Goal: Download file/media

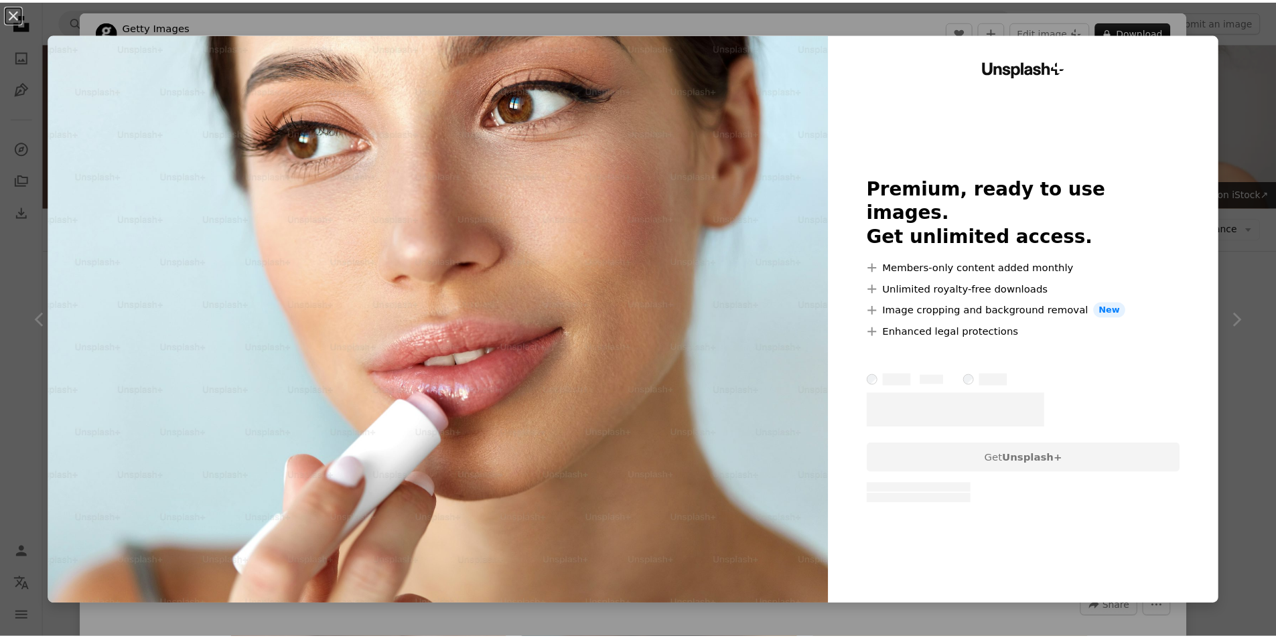
scroll to position [938, 0]
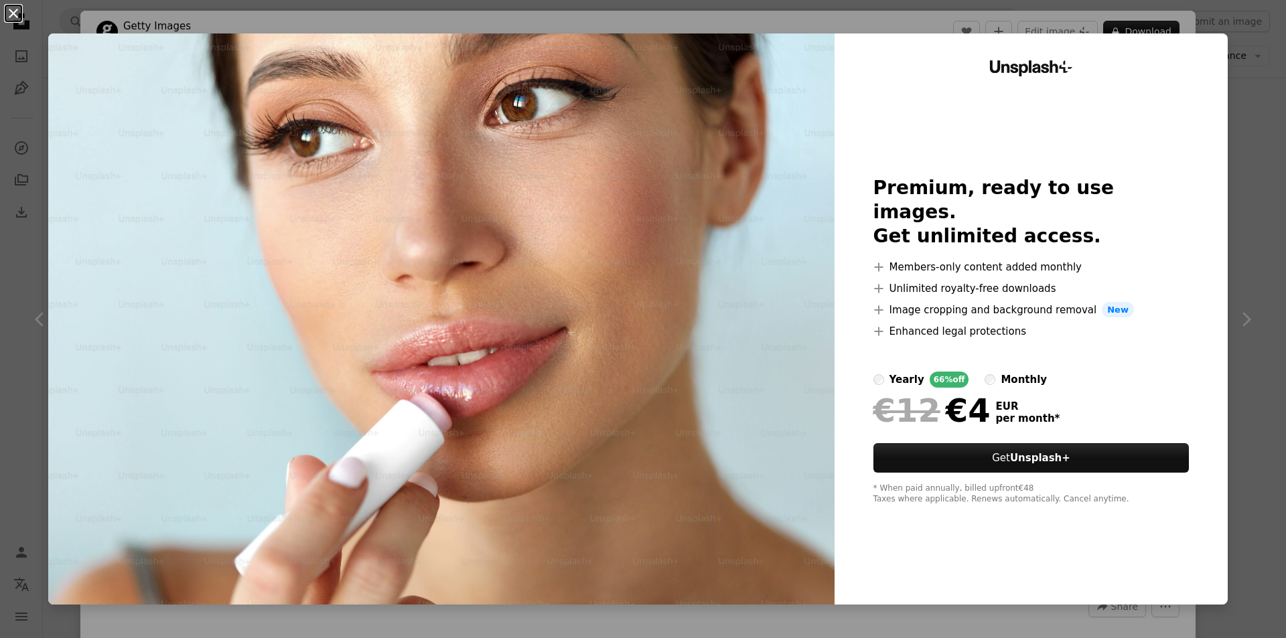
click at [10, 9] on button "An X shape" at bounding box center [13, 13] width 16 height 16
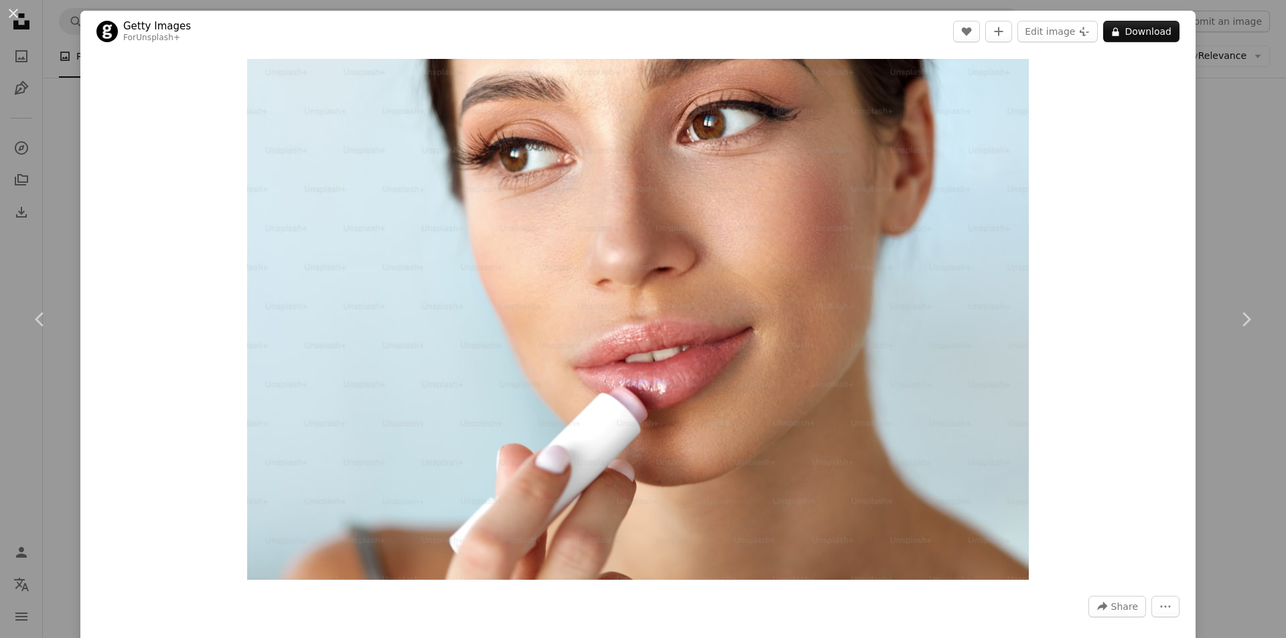
click at [1201, 202] on div "An X shape Chevron left Chevron right Getty Images For Unsplash+ A heart A plus…" at bounding box center [643, 319] width 1286 height 638
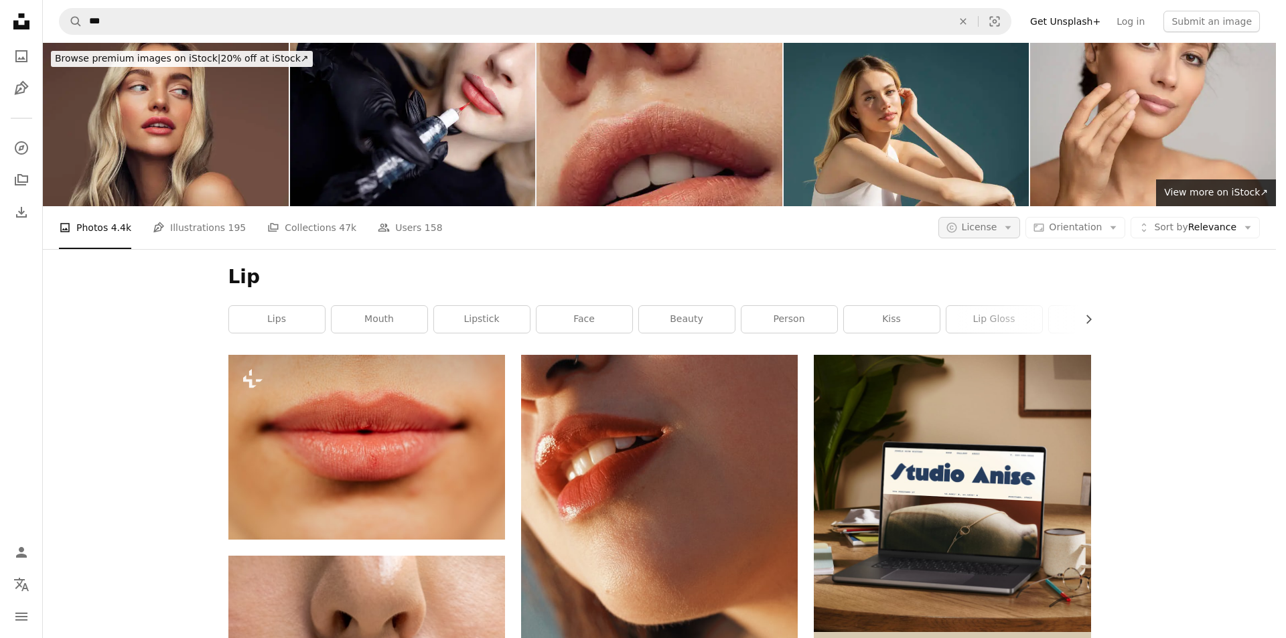
scroll to position [938, 0]
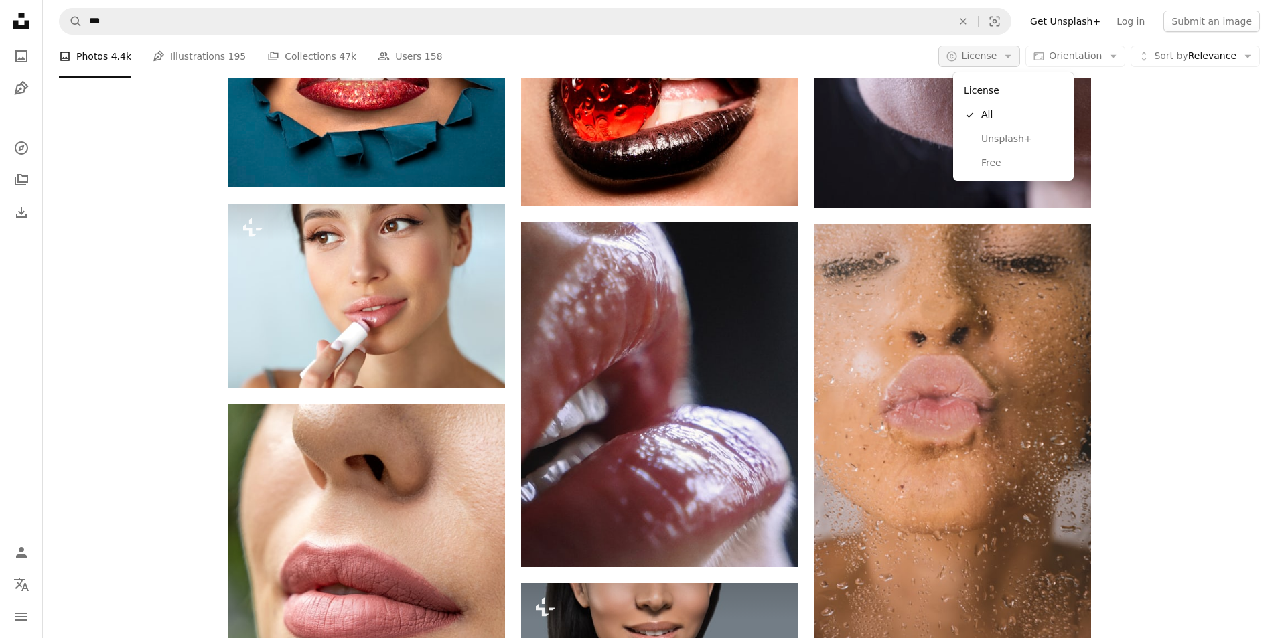
click at [1014, 54] on icon "Arrow down" at bounding box center [1008, 56] width 12 height 12
click at [995, 160] on span "Free" at bounding box center [1022, 163] width 82 height 13
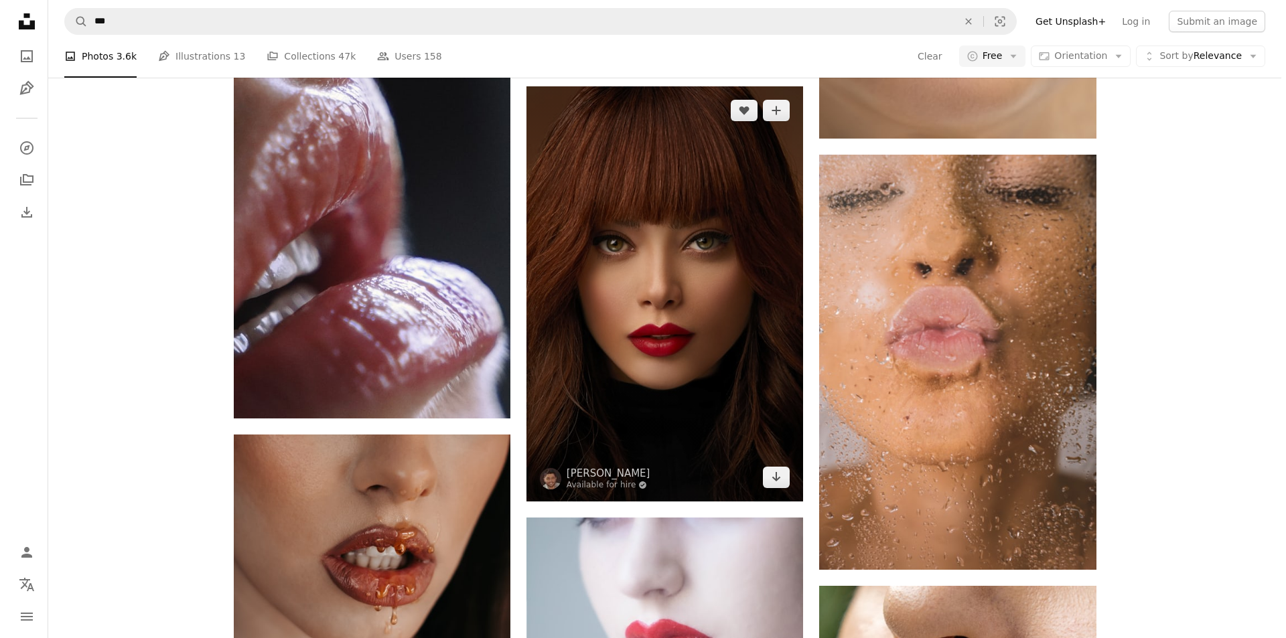
scroll to position [1233, 0]
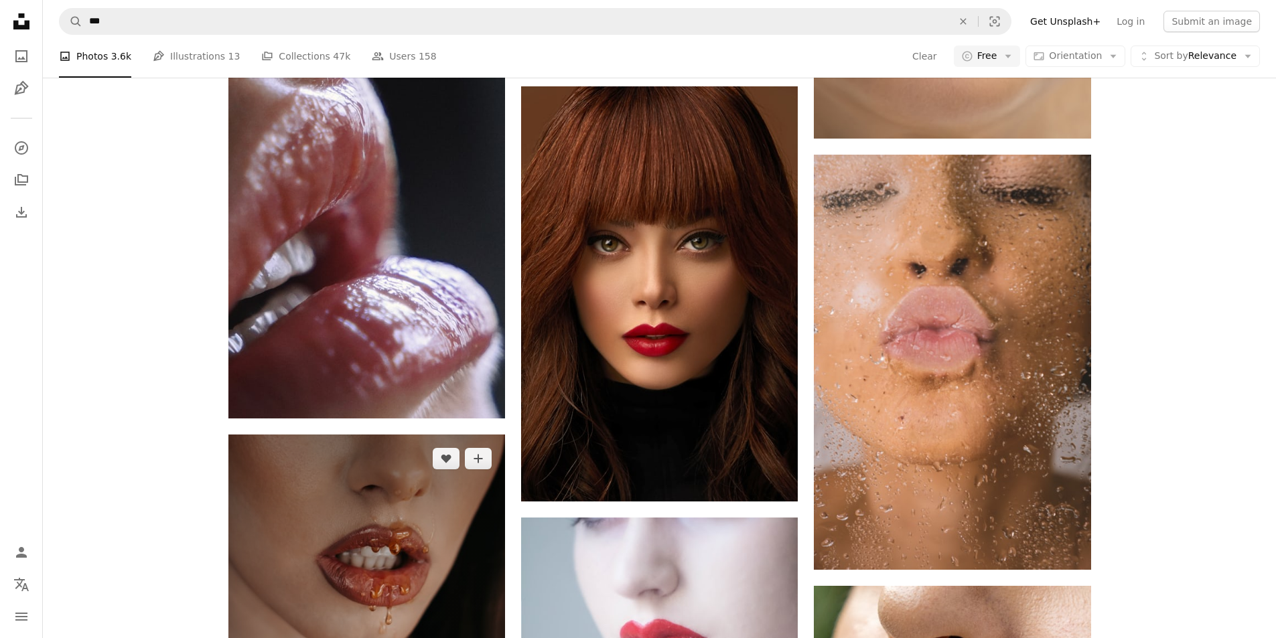
click at [393, 435] on img at bounding box center [366, 608] width 277 height 346
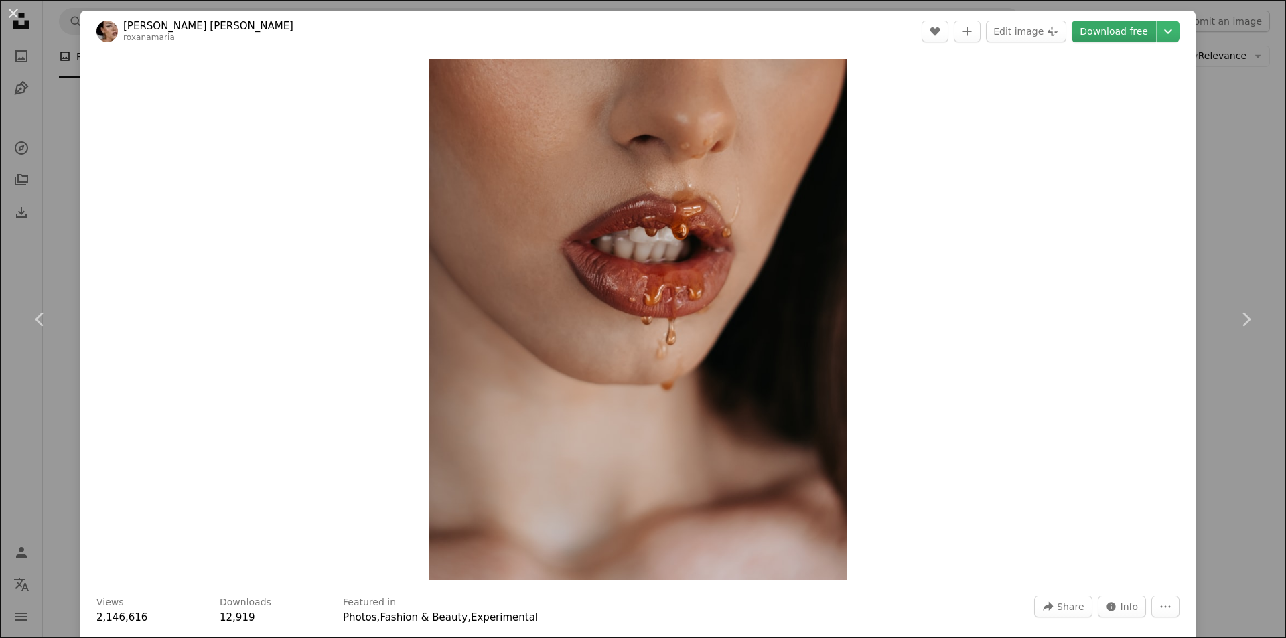
click at [1106, 32] on link "Download free" at bounding box center [1113, 31] width 84 height 21
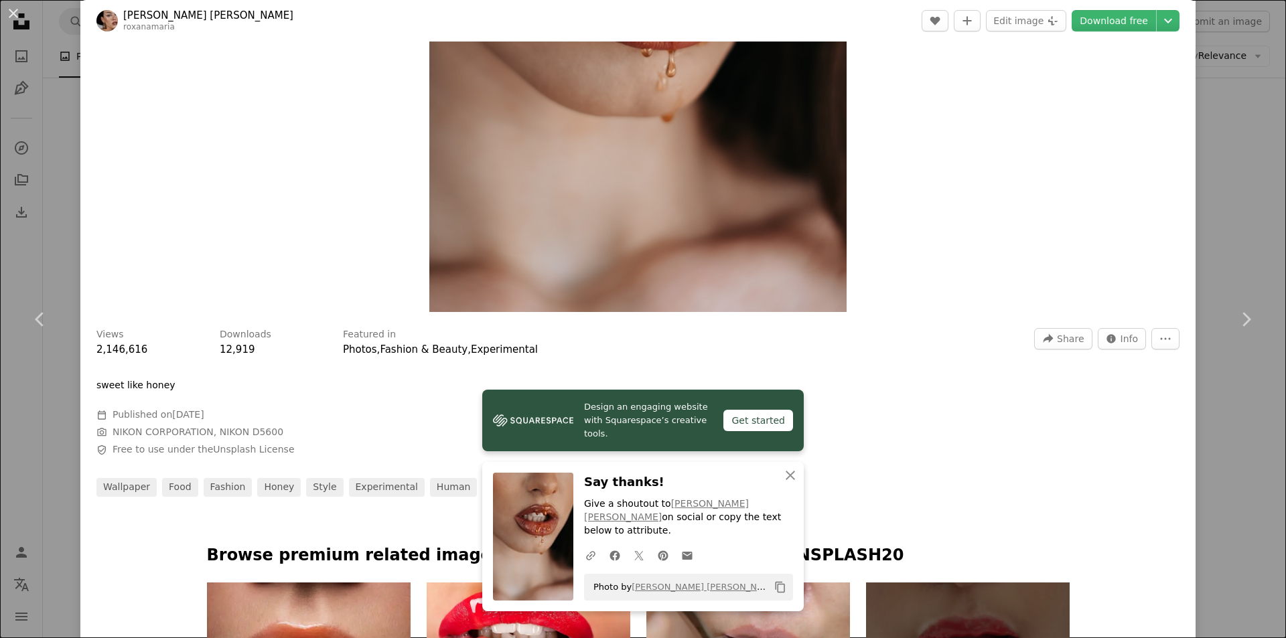
scroll to position [603, 0]
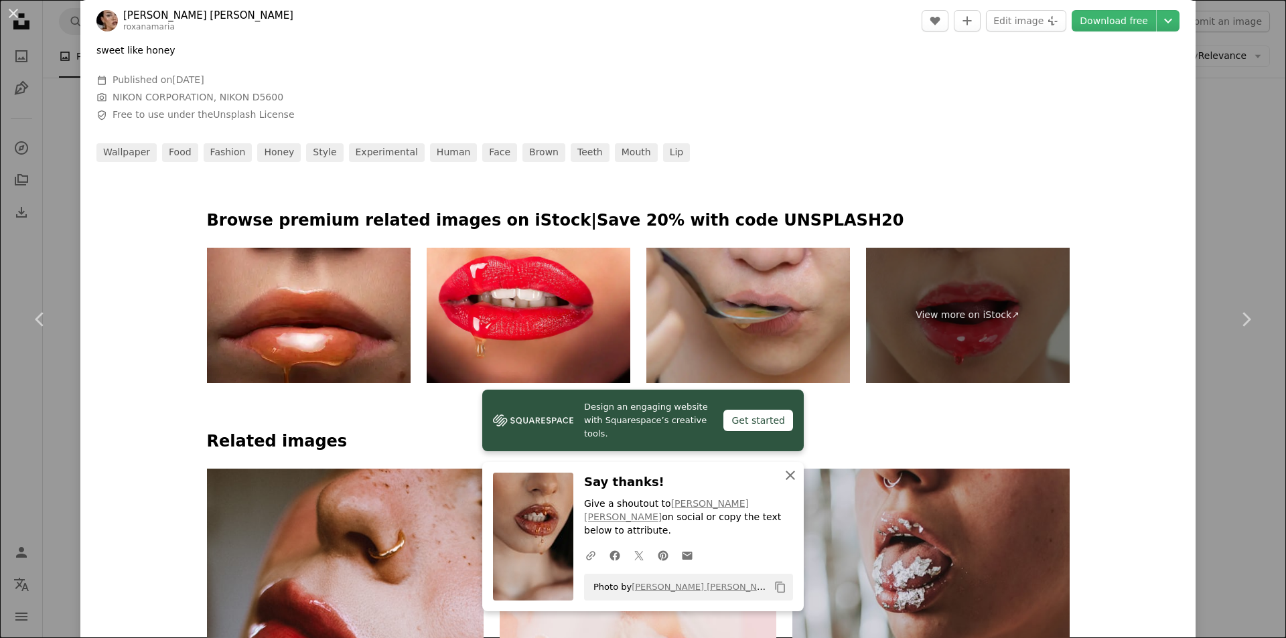
click at [782, 483] on icon "An X shape" at bounding box center [790, 475] width 16 height 16
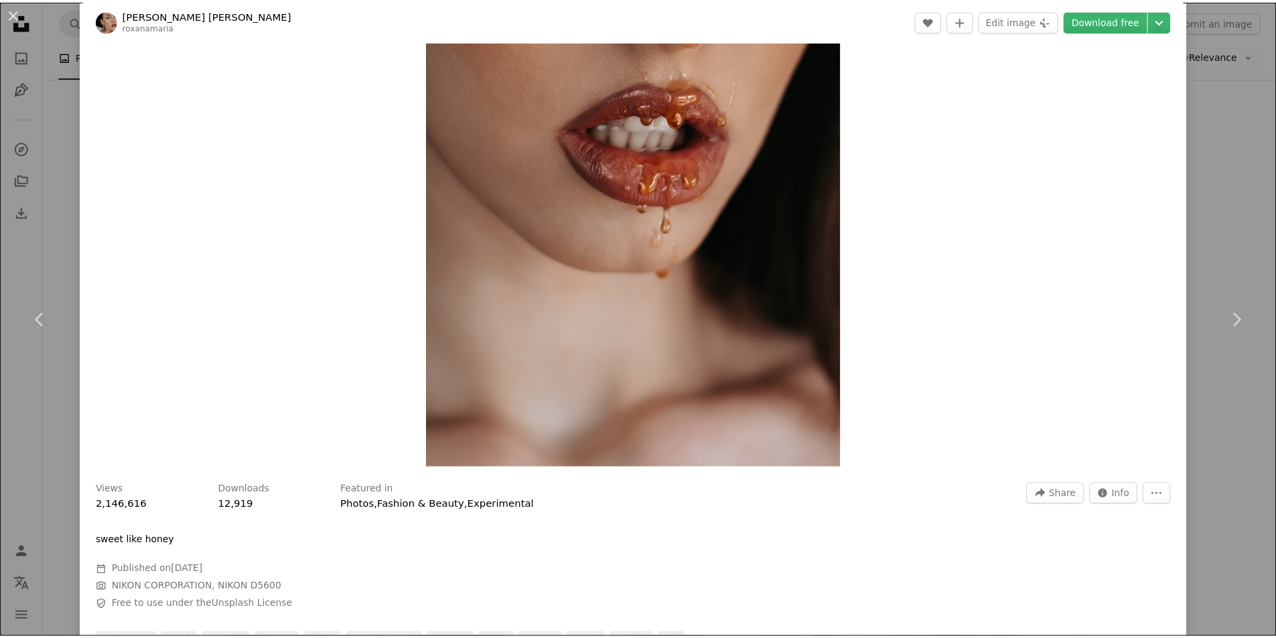
scroll to position [0, 0]
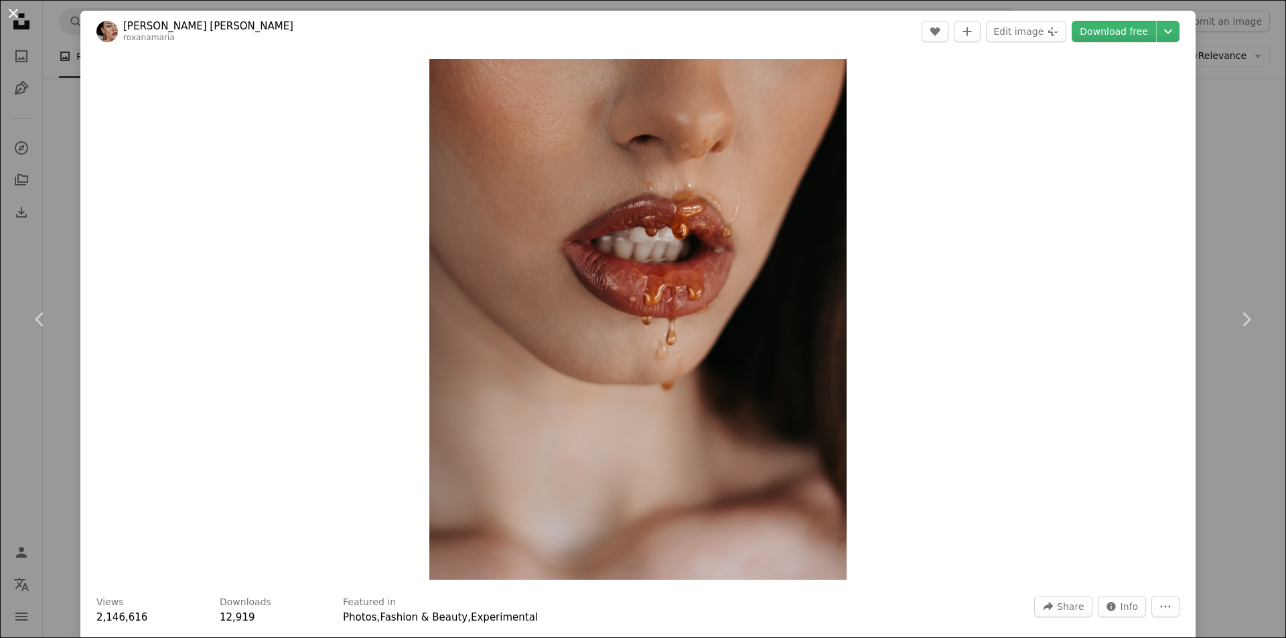
click at [5, 9] on button "An X shape" at bounding box center [13, 13] width 16 height 16
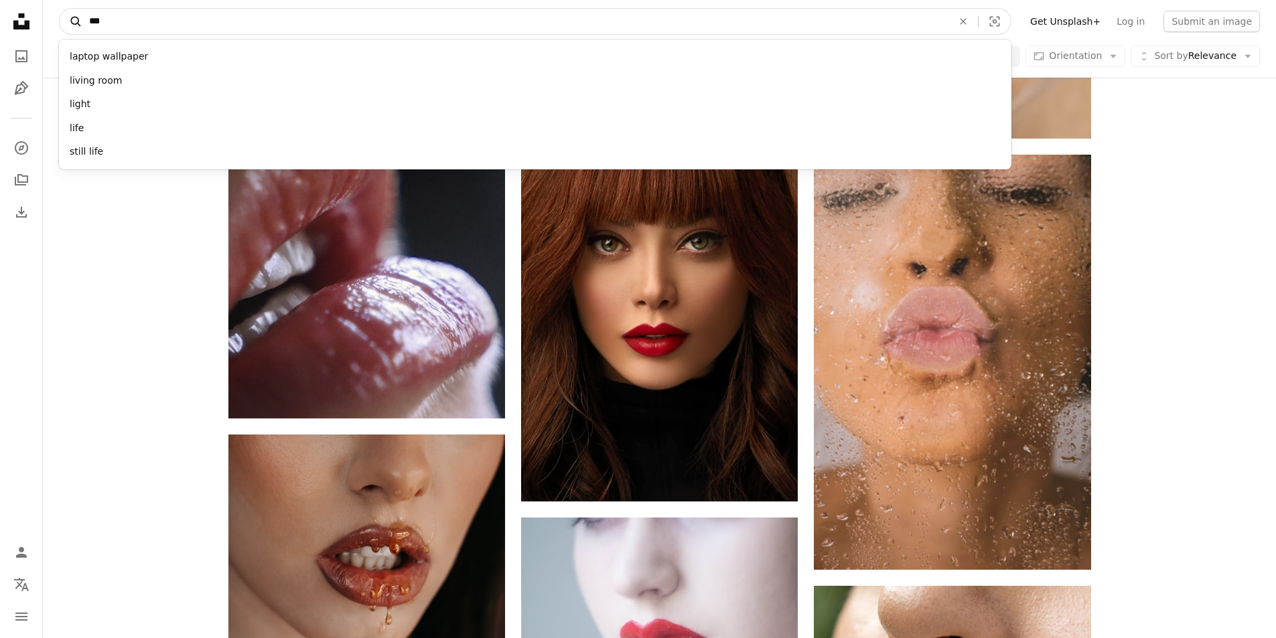
drag, startPoint x: 133, startPoint y: 24, endPoint x: 82, endPoint y: 29, distance: 51.8
click at [82, 29] on form "A magnifying glass *** laptop wallpaper living room light life still life An X …" at bounding box center [535, 21] width 952 height 27
